Goal: Navigation & Orientation: Find specific page/section

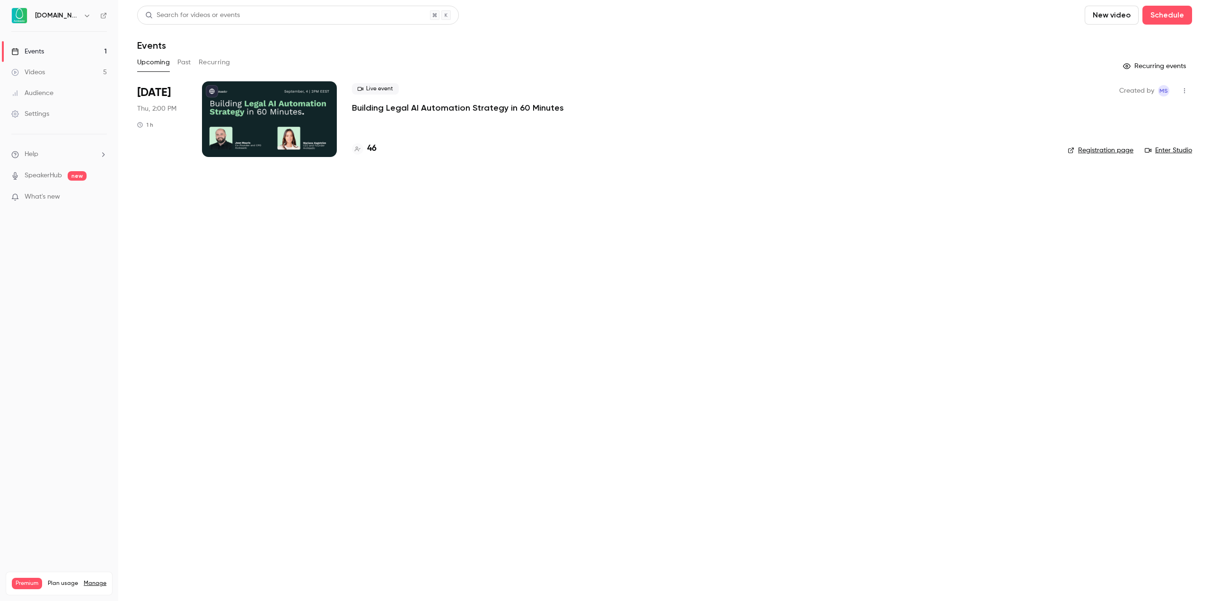
click at [59, 68] on link "Videos 5" at bounding box center [59, 72] width 118 height 21
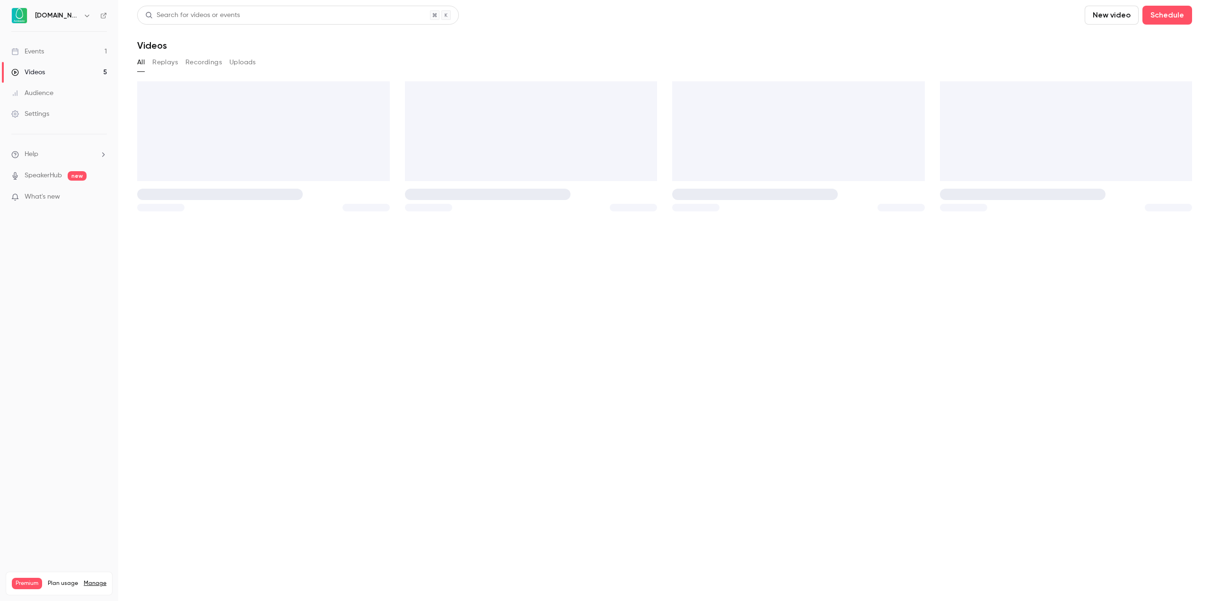
click at [49, 53] on link "Events 1" at bounding box center [59, 51] width 118 height 21
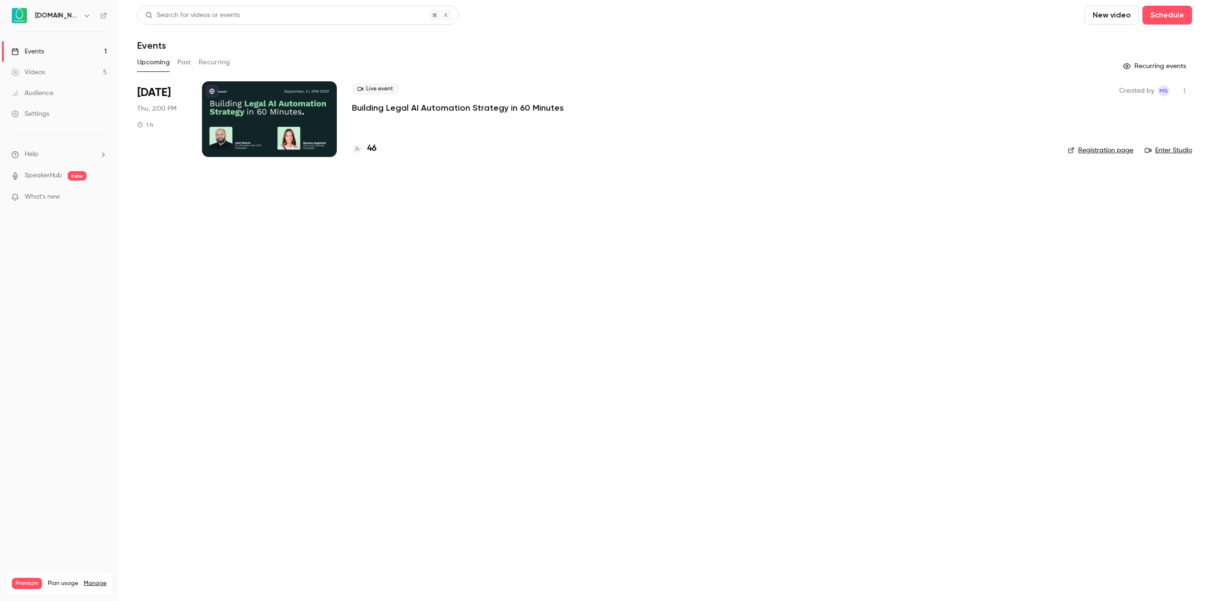
click at [181, 61] on button "Past" at bounding box center [184, 62] width 14 height 15
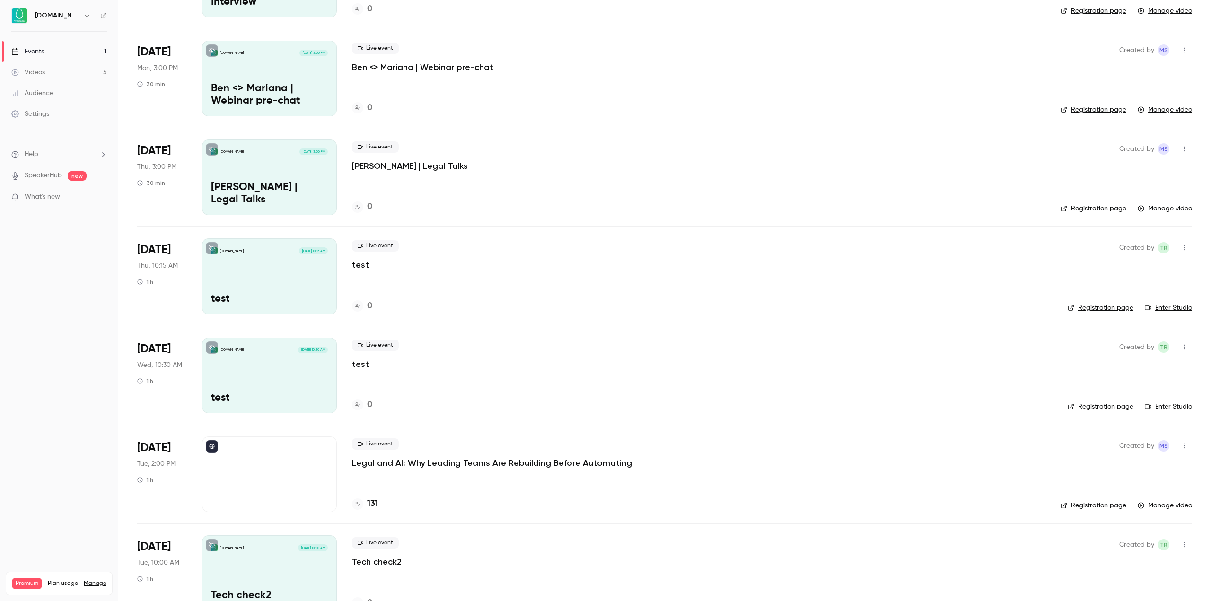
scroll to position [236, 0]
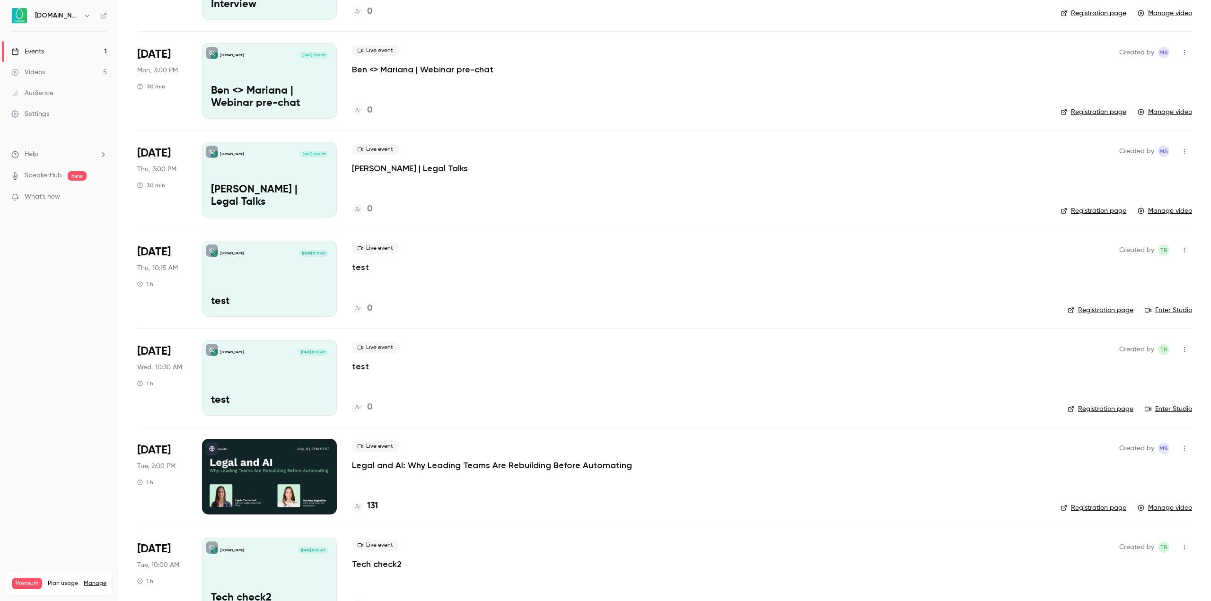
click at [1151, 306] on link "Enter Studio" at bounding box center [1168, 310] width 47 height 9
